Goal: Navigation & Orientation: Find specific page/section

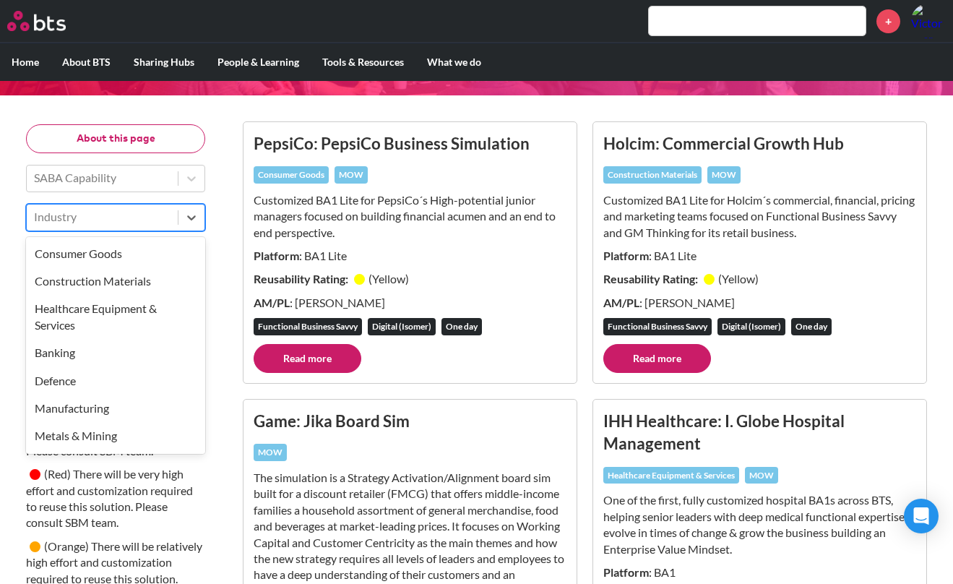
scroll to position [209, 0]
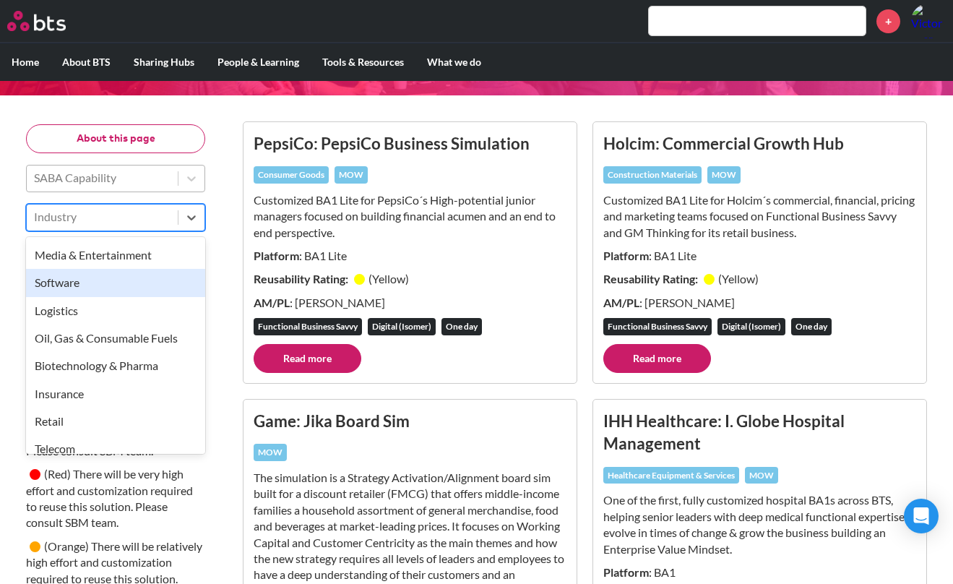
click at [119, 184] on div at bounding box center [102, 177] width 137 height 19
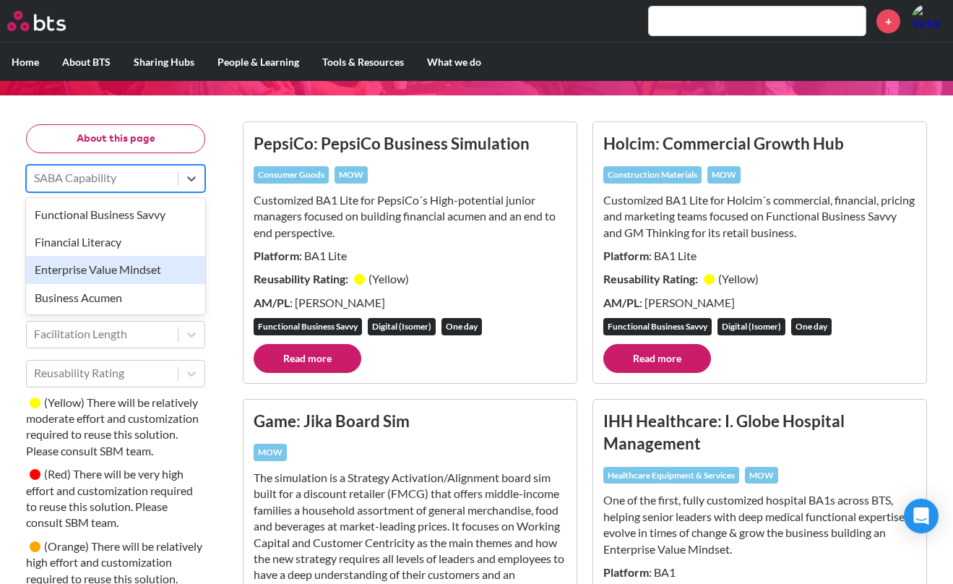
click at [145, 277] on div "Enterprise Value Mindset" at bounding box center [115, 269] width 179 height 27
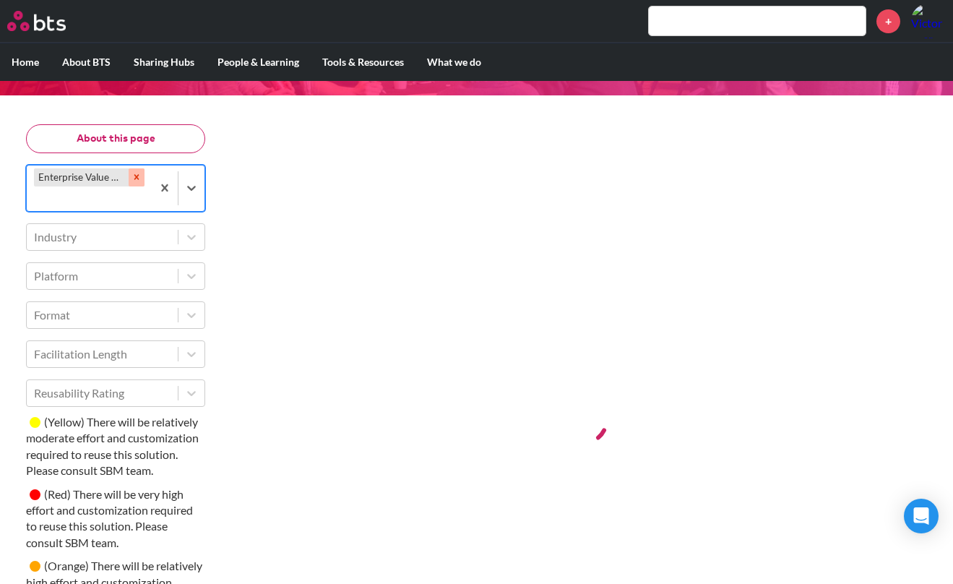
click at [136, 178] on icon "Remove Enterprise Value Mindset" at bounding box center [136, 176] width 5 height 5
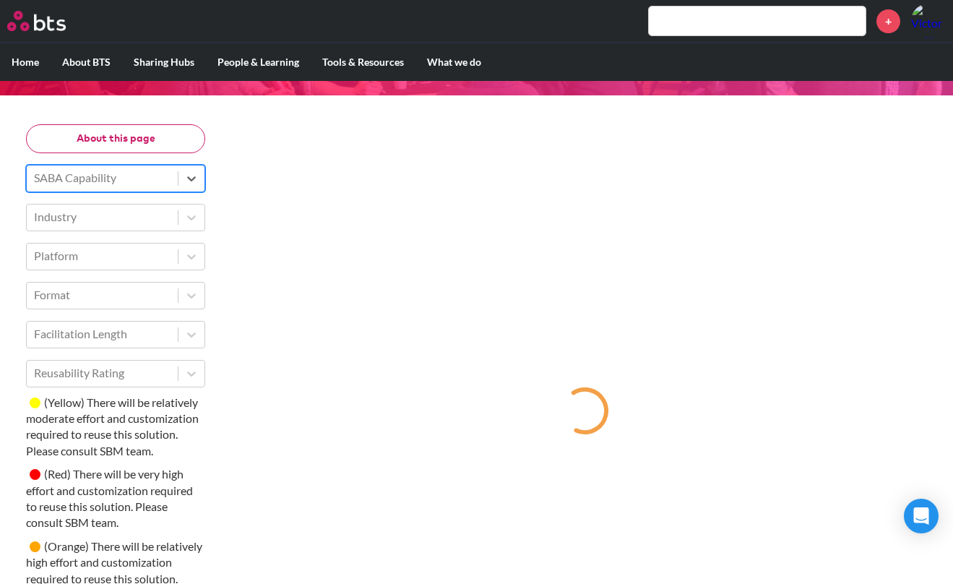
click at [151, 178] on div at bounding box center [102, 177] width 137 height 19
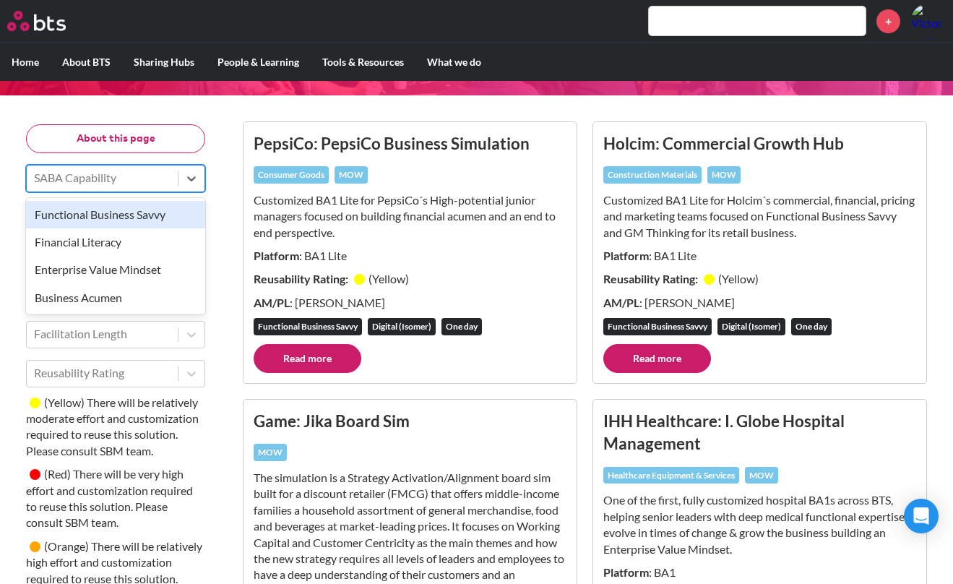
click at [120, 296] on div "Business Acumen" at bounding box center [115, 297] width 179 height 27
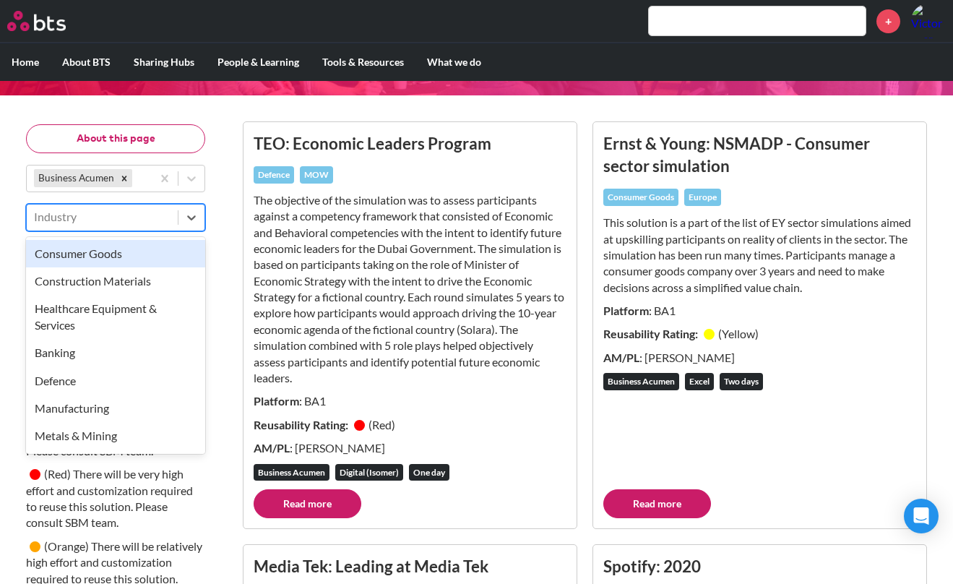
click at [77, 217] on div at bounding box center [102, 216] width 137 height 19
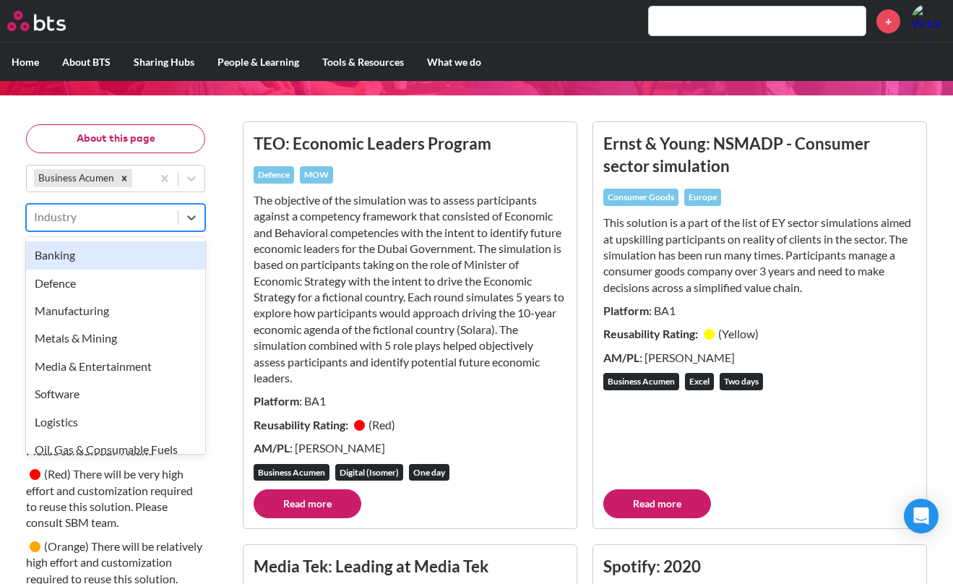
scroll to position [102, 0]
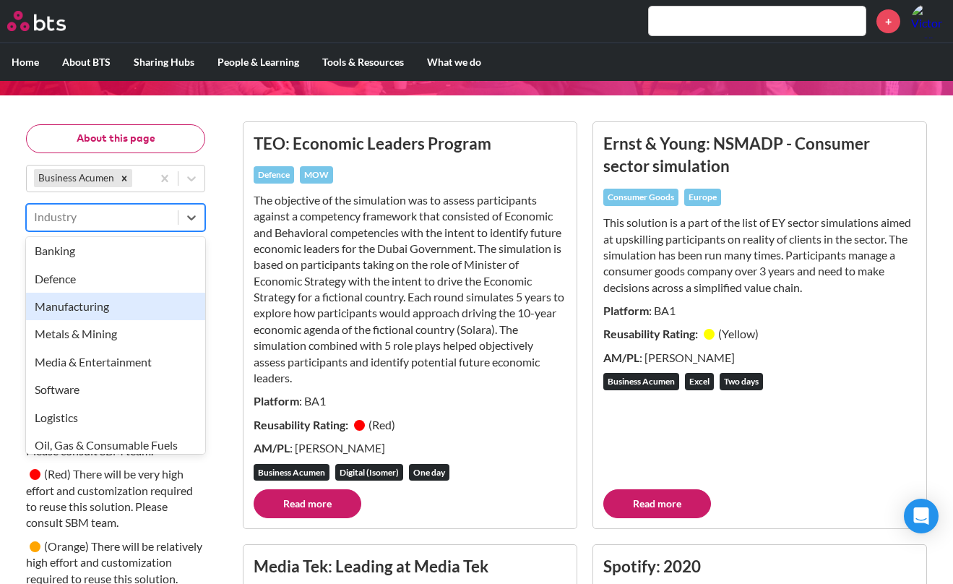
click at [132, 314] on div "Manufacturing" at bounding box center [115, 306] width 179 height 27
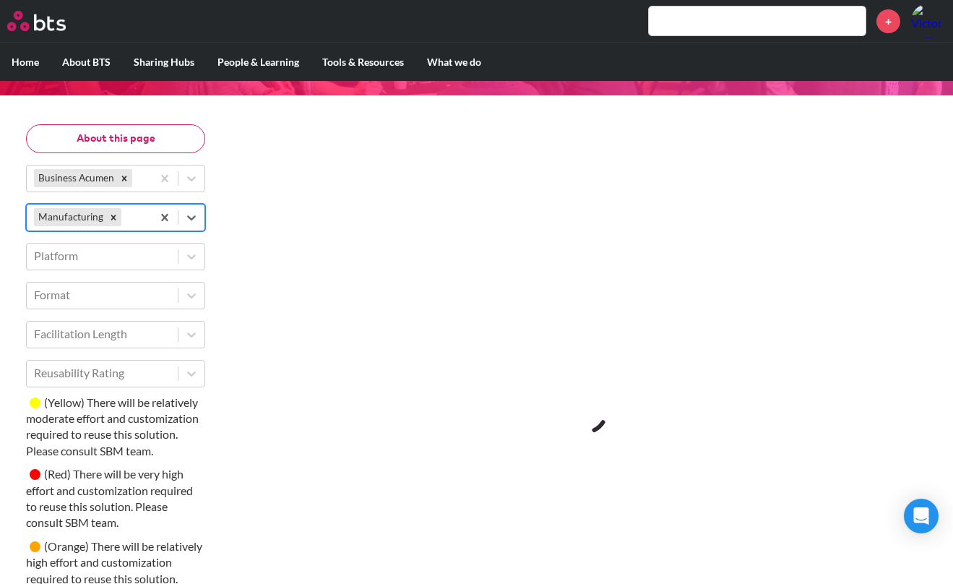
scroll to position [191, 0]
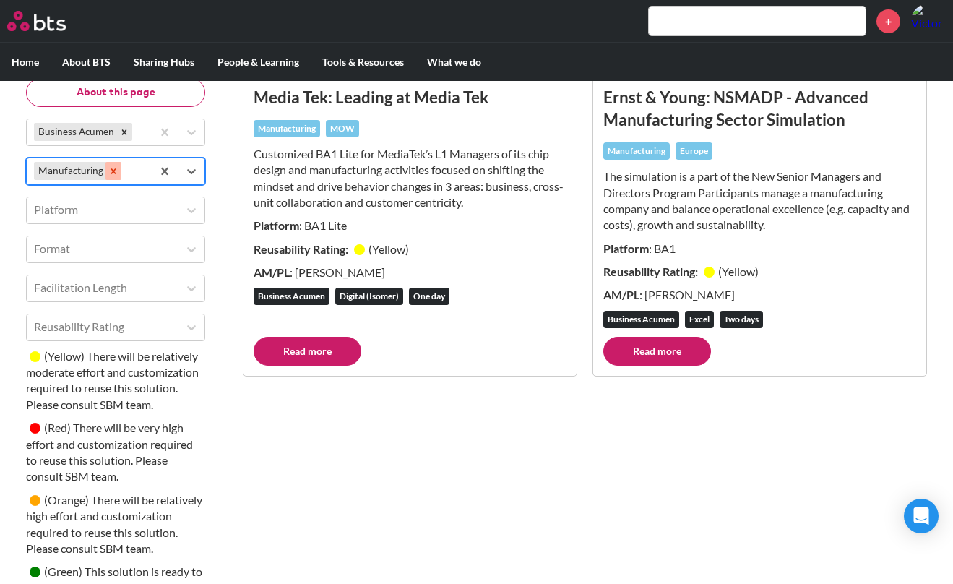
click at [108, 171] on icon "Remove Manufacturing" at bounding box center [113, 171] width 10 height 10
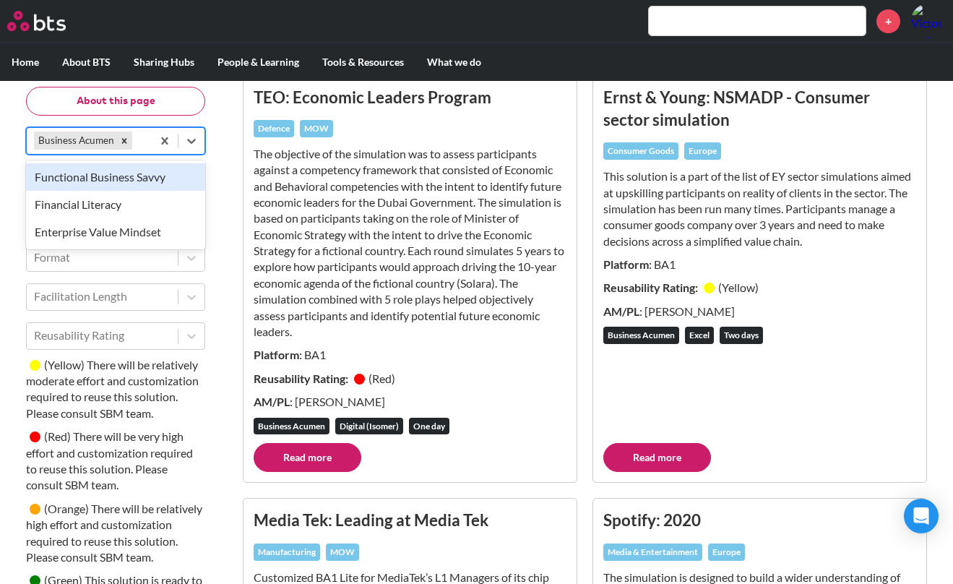
click at [143, 130] on div "Business Acumen" at bounding box center [89, 141] width 125 height 25
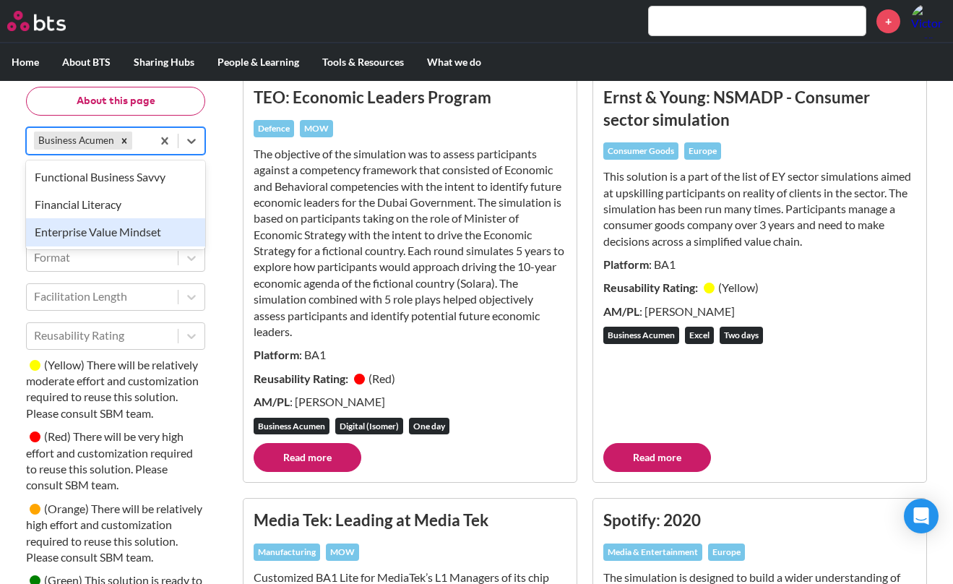
click at [171, 233] on div "Enterprise Value Mindset" at bounding box center [115, 232] width 179 height 27
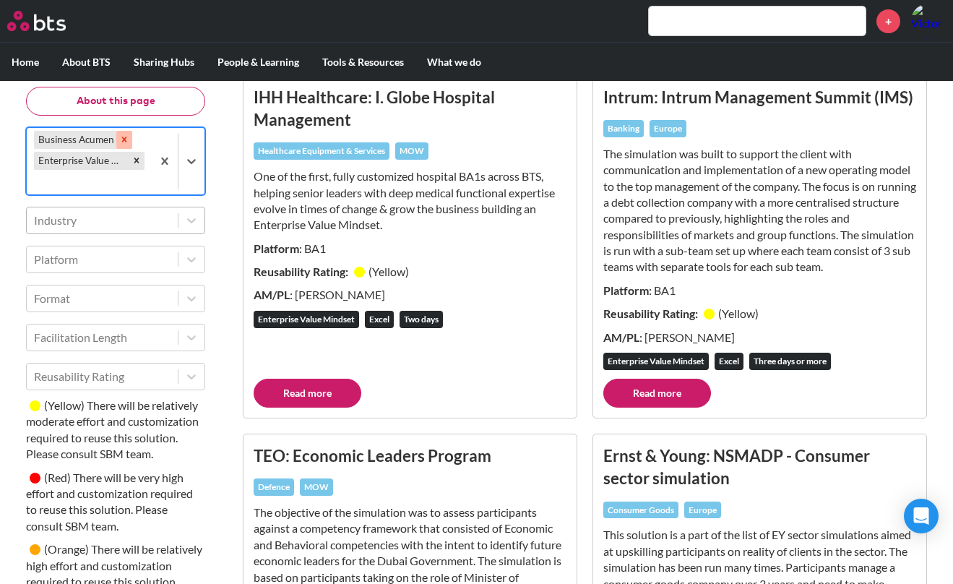
click at [122, 132] on div "Remove Business Acumen" at bounding box center [124, 140] width 16 height 18
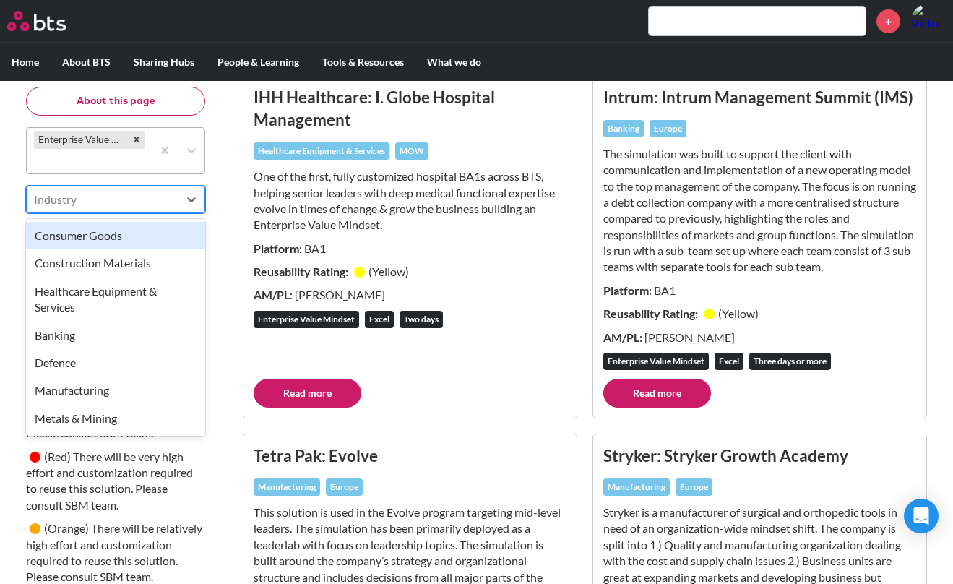
click at [122, 192] on div at bounding box center [102, 199] width 137 height 19
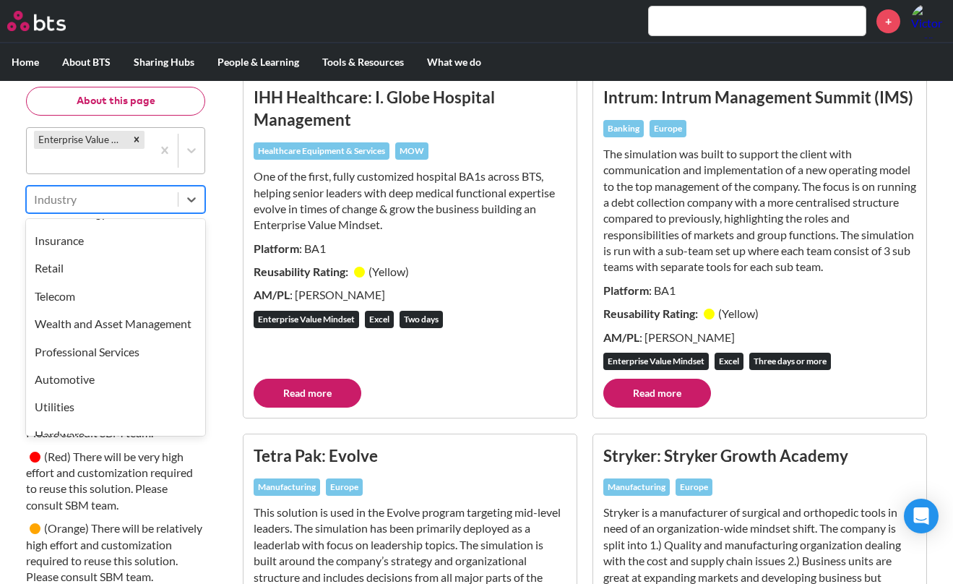
scroll to position [361, 0]
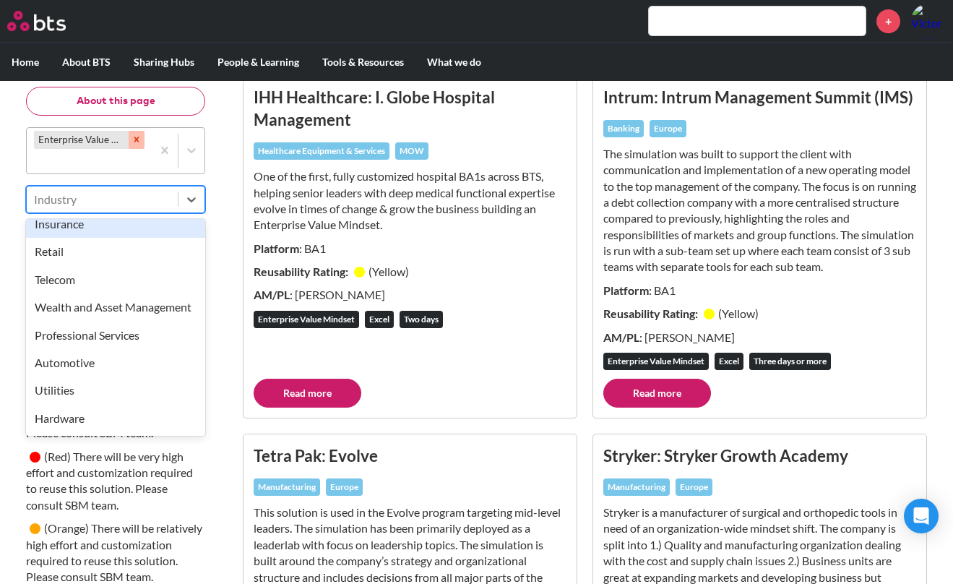
click at [141, 134] on div "Remove Enterprise Value Mindset" at bounding box center [137, 140] width 16 height 18
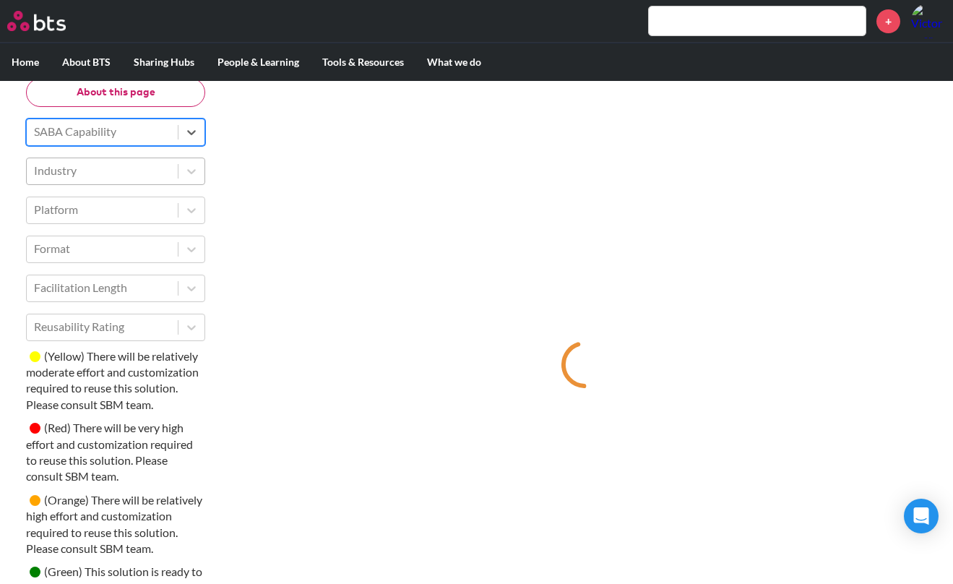
click at [144, 176] on div at bounding box center [102, 170] width 137 height 19
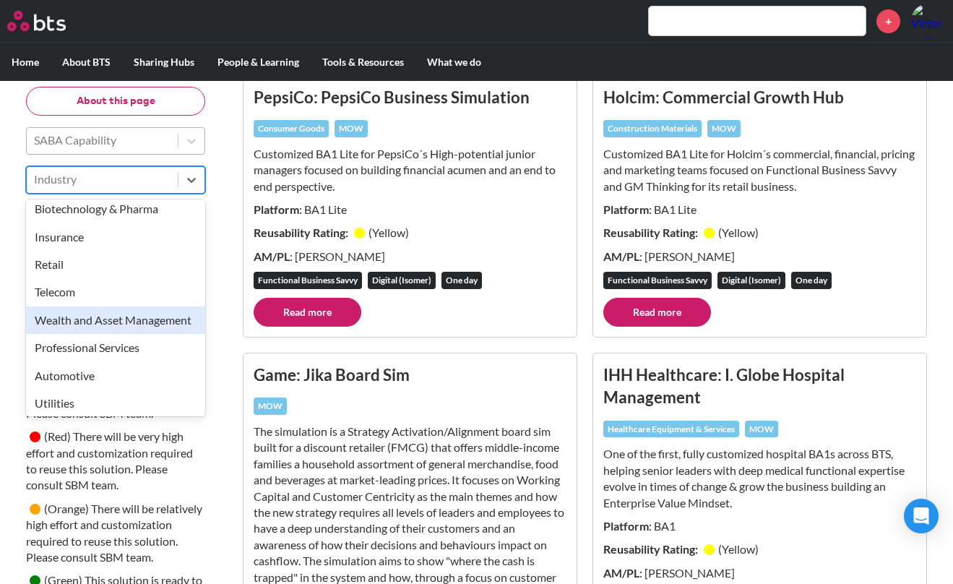
scroll to position [326, 0]
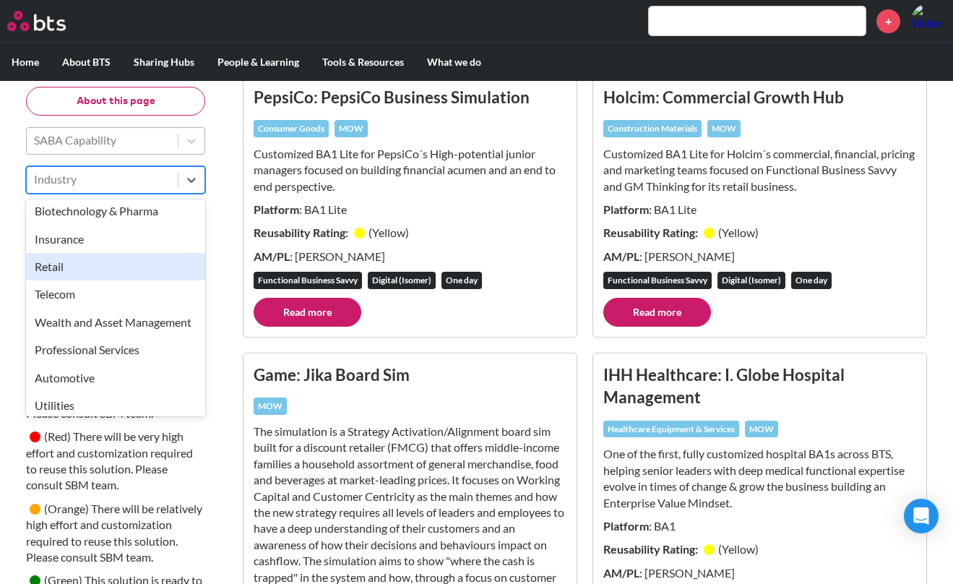
click at [115, 262] on div "Retail" at bounding box center [115, 266] width 179 height 27
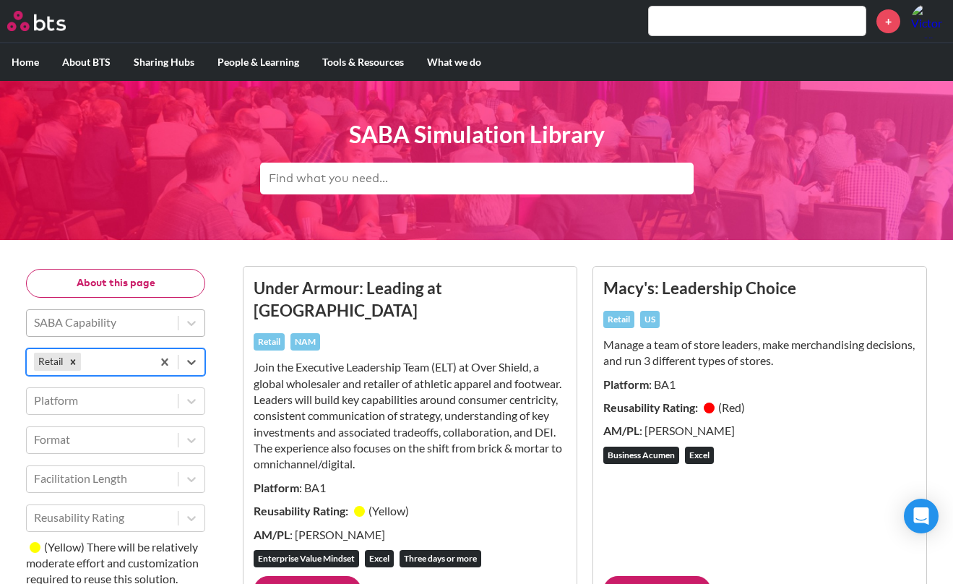
scroll to position [0, 0]
